Goal: Transaction & Acquisition: Purchase product/service

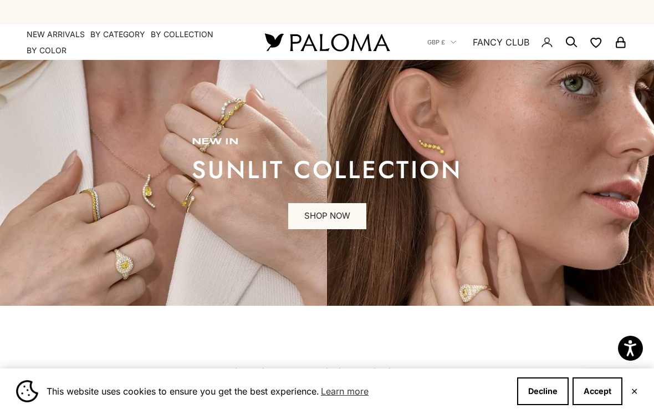
click at [594, 397] on button "Accept" at bounding box center [598, 391] width 50 height 28
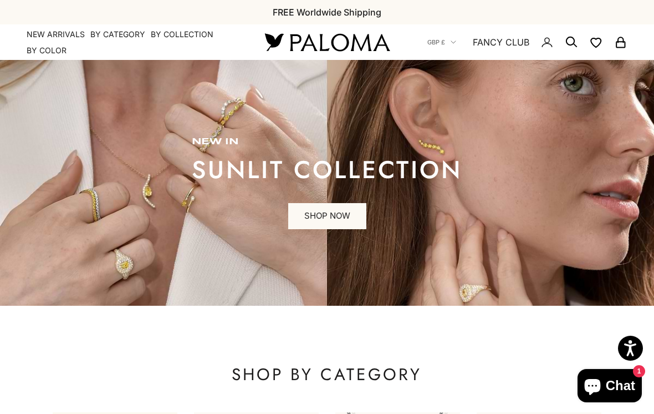
click at [66, 39] on link "NEW ARRIVALS" at bounding box center [56, 34] width 58 height 11
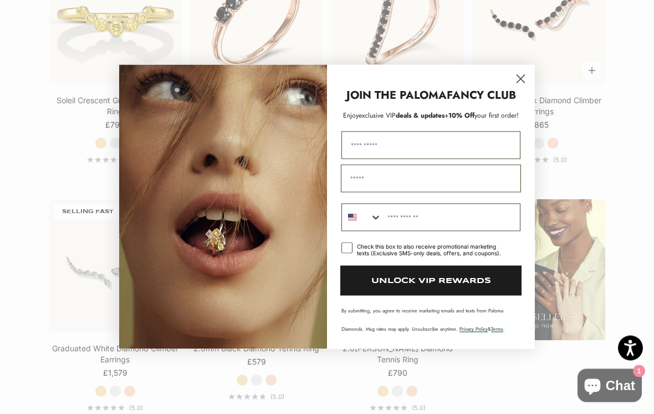
scroll to position [1120, 0]
click at [520, 83] on icon "Close dialog" at bounding box center [521, 79] width 8 height 8
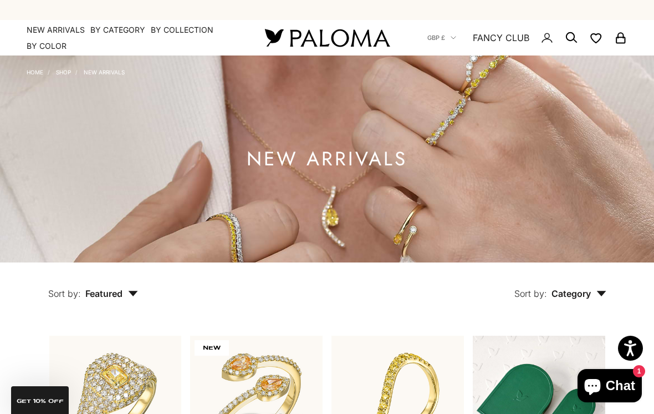
scroll to position [0, 0]
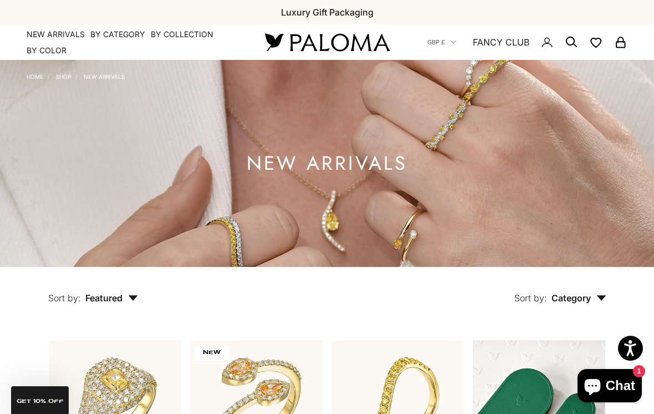
click at [115, 34] on summary "By Category" at bounding box center [117, 34] width 55 height 11
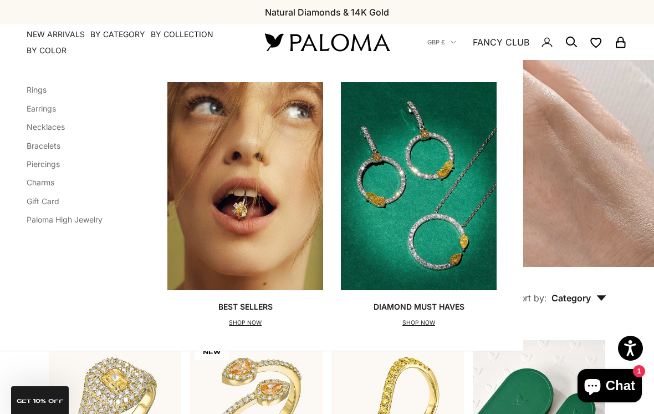
click at [34, 88] on link "Rings" at bounding box center [37, 89] width 20 height 9
click at [48, 110] on link "Earrings" at bounding box center [41, 108] width 29 height 9
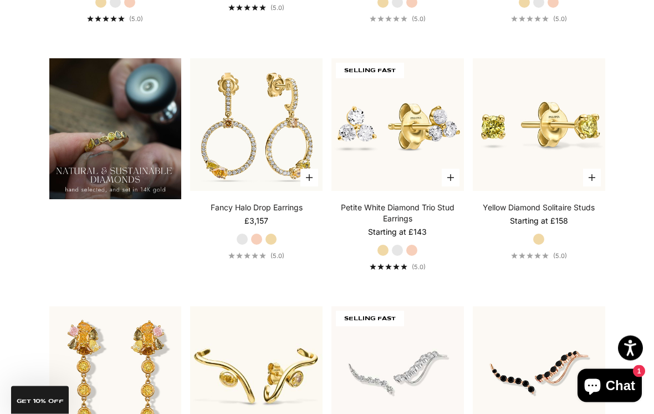
scroll to position [777, 0]
click at [441, 165] on img at bounding box center [398, 125] width 146 height 146
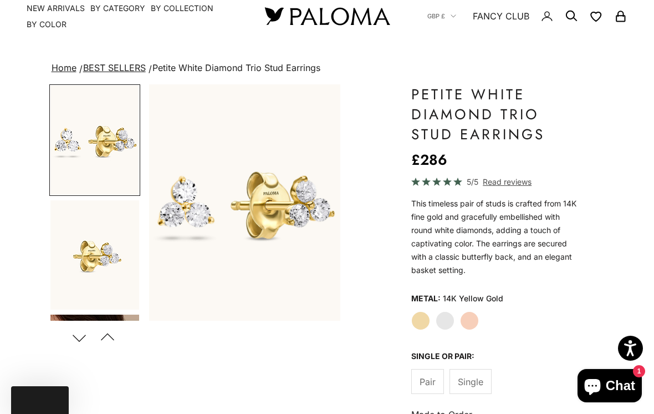
scroll to position [130, 0]
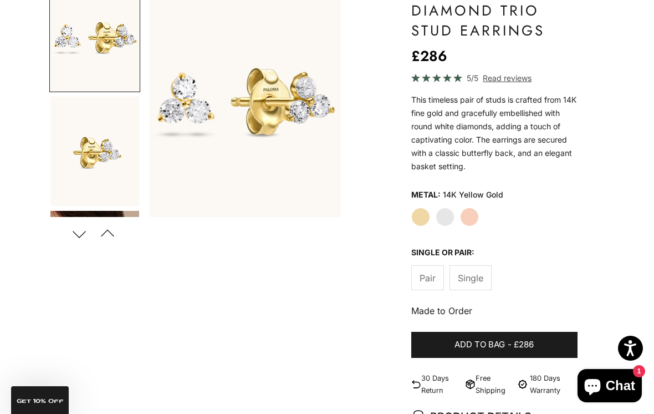
click at [73, 240] on button "Next" at bounding box center [79, 234] width 25 height 26
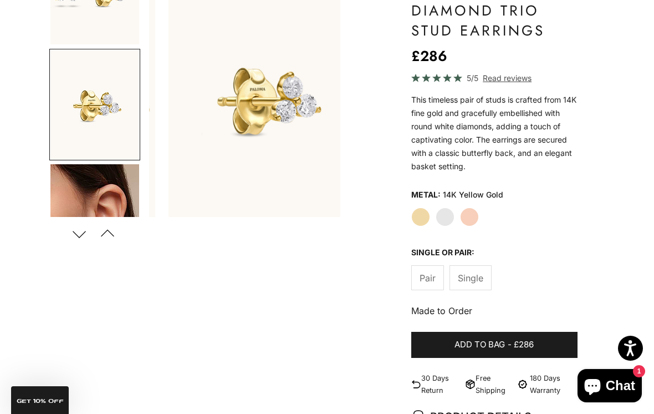
scroll to position [51, 0]
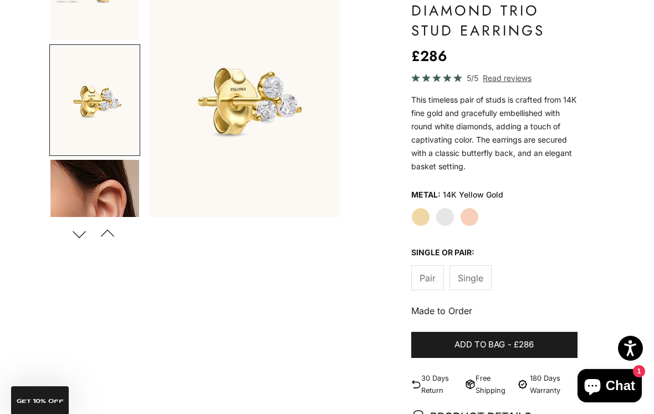
click at [113, 195] on img "Go to item 4" at bounding box center [94, 215] width 89 height 110
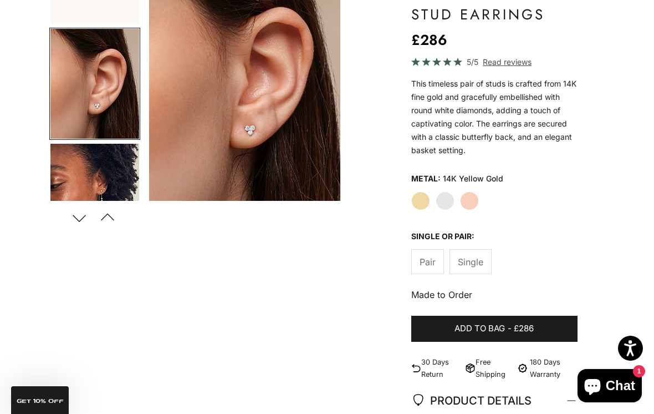
scroll to position [147, 0]
